Goal: Check status: Check status

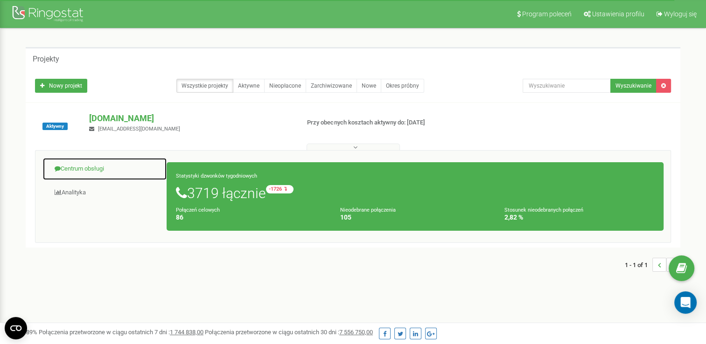
click at [76, 167] on link "Centrum obsługi" at bounding box center [104, 169] width 125 height 23
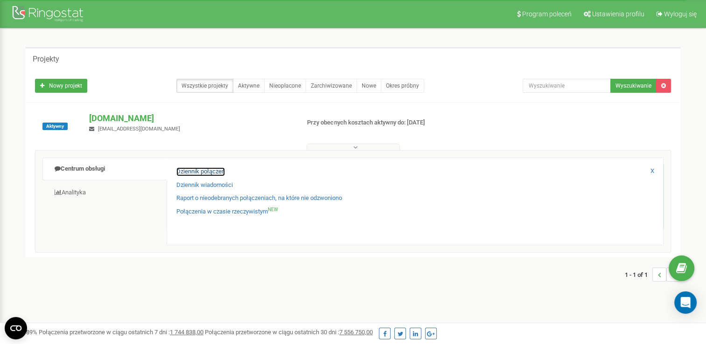
click at [189, 168] on link "Dziennik połączeń" at bounding box center [200, 171] width 49 height 9
click at [215, 171] on link "Dziennik połączeń" at bounding box center [200, 171] width 49 height 9
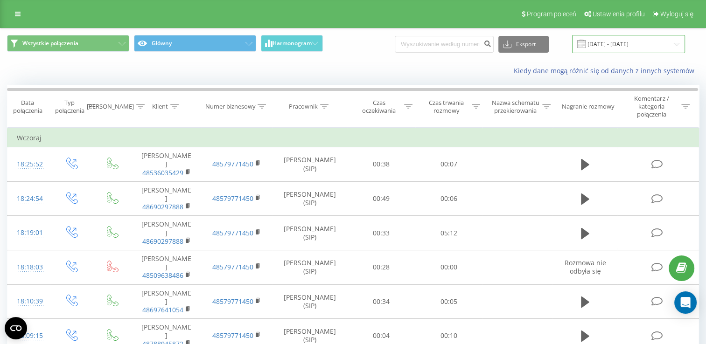
click at [660, 45] on input "20.07.2025 - 20.08.2025" at bounding box center [628, 44] width 113 height 18
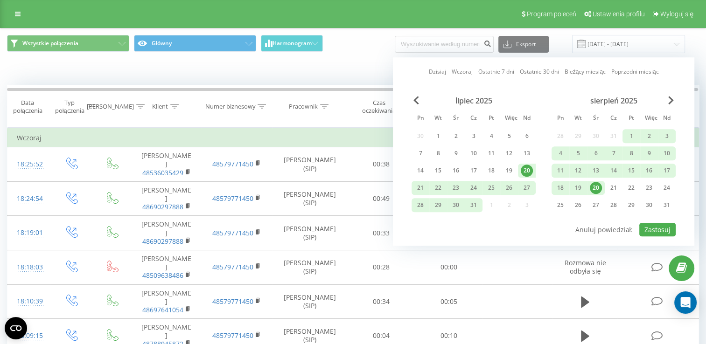
click at [597, 187] on div "20" at bounding box center [596, 188] width 12 height 12
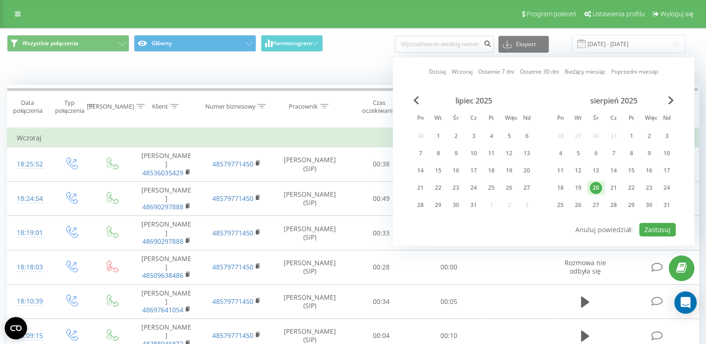
click at [597, 187] on div "20" at bounding box center [596, 188] width 12 height 12
click at [652, 225] on button "Zastosuj" at bounding box center [657, 230] width 36 height 14
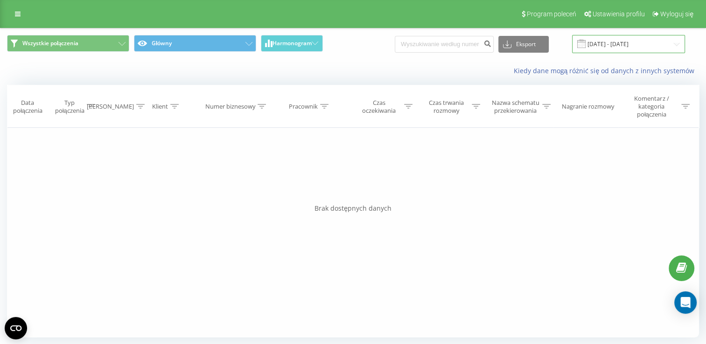
click at [615, 39] on input "20.08.2025 - 20.08.2025" at bounding box center [628, 44] width 113 height 18
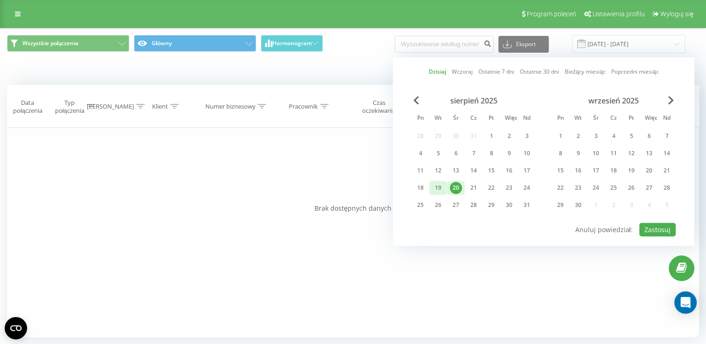
click at [437, 186] on div "19" at bounding box center [438, 188] width 12 height 12
click at [662, 223] on button "Zastosuj" at bounding box center [657, 230] width 36 height 14
type input "19.08.2025 - 19.08.2025"
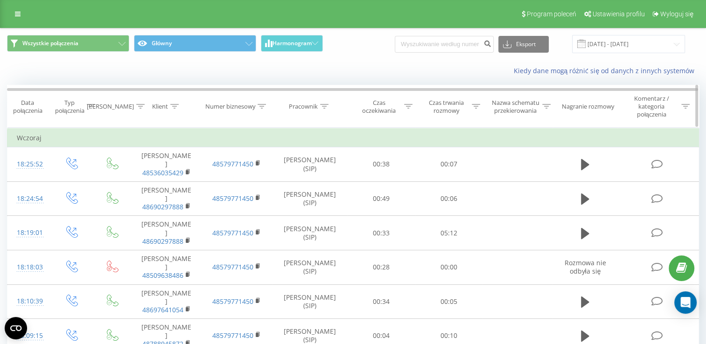
click at [473, 104] on icon at bounding box center [476, 106] width 8 height 5
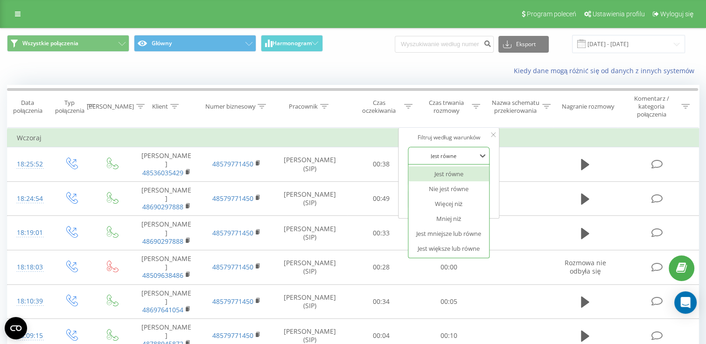
click at [457, 154] on div at bounding box center [443, 156] width 66 height 9
click at [461, 248] on div "Jest większe lub równe" at bounding box center [448, 248] width 81 height 15
